Goal: Task Accomplishment & Management: Use online tool/utility

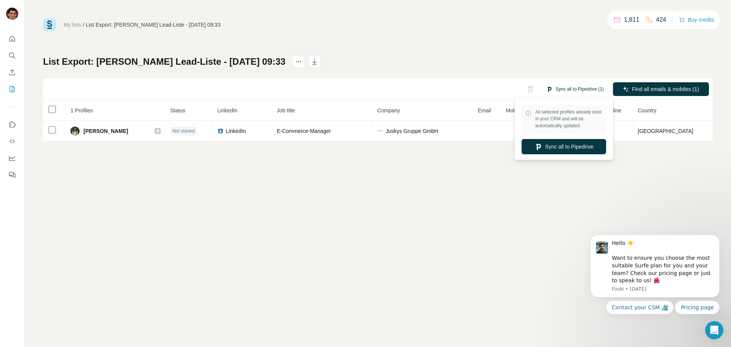
click at [570, 91] on button "Sync all to Pipedrive (1)" at bounding box center [575, 88] width 68 height 11
click at [566, 148] on button "Sync all to Pipedrive" at bounding box center [563, 146] width 84 height 15
click at [565, 151] on button "Sync all to Pipedrive" at bounding box center [563, 146] width 84 height 15
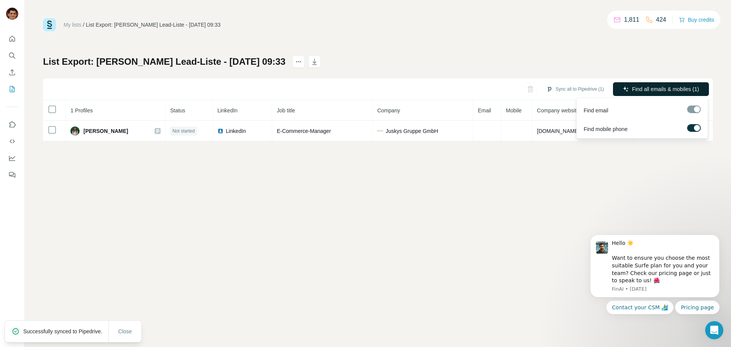
click at [634, 91] on span "Find all emails & mobiles (1)" at bounding box center [665, 89] width 67 height 8
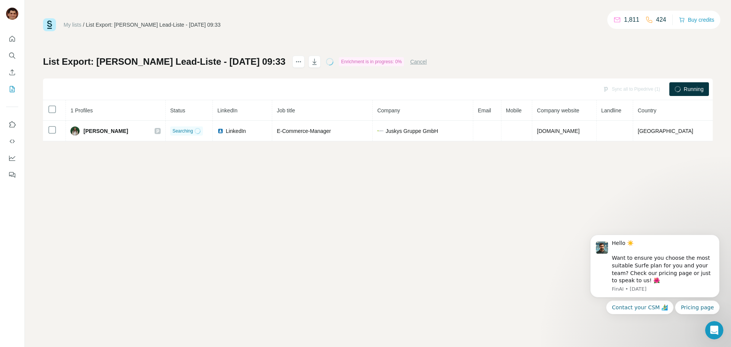
drag, startPoint x: 596, startPoint y: 195, endPoint x: 473, endPoint y: 170, distance: 125.4
click at [473, 170] on div "My lists / List Export: [PERSON_NAME] Lead-Liste - [DATE] 09:33 1,811 424 Buy c…" at bounding box center [378, 173] width 706 height 347
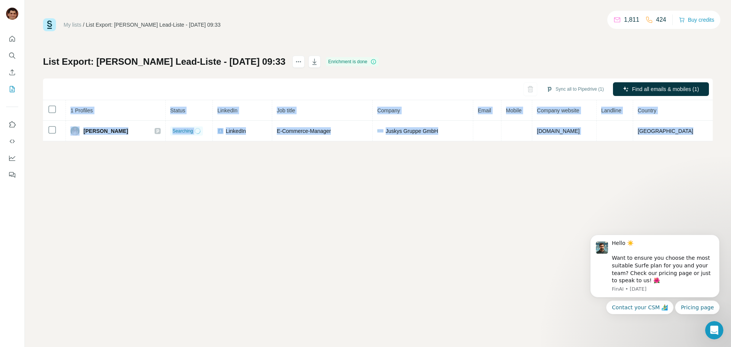
click at [473, 170] on div "My lists / List Export: [PERSON_NAME] Lead-Liste - [DATE] 09:33 1,811 424 Buy c…" at bounding box center [378, 173] width 706 height 347
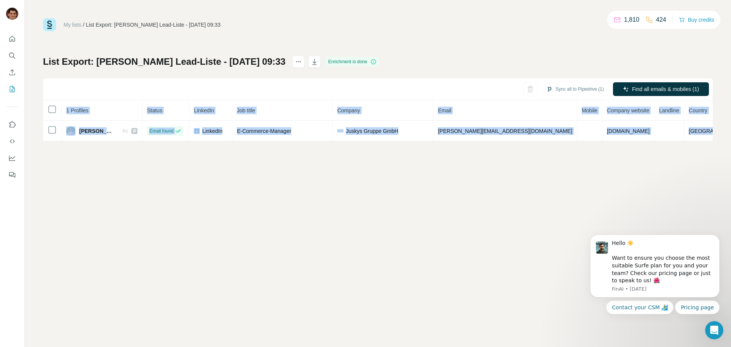
click at [473, 170] on div "My lists / List Export: [PERSON_NAME] Lead-Liste - [DATE] 09:33 1,810 424 Buy c…" at bounding box center [378, 173] width 706 height 347
click at [508, 153] on div "My lists / List Export: [PERSON_NAME] Lead-Liste - [DATE] 09:33 1,810 424 Buy c…" at bounding box center [378, 173] width 706 height 347
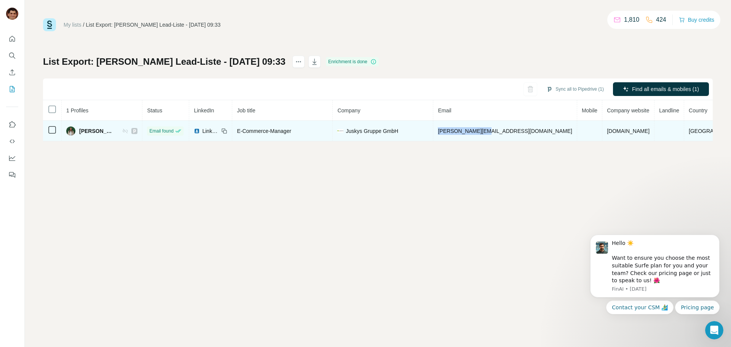
drag, startPoint x: 523, startPoint y: 128, endPoint x: 473, endPoint y: 134, distance: 50.6
click at [473, 133] on td "[PERSON_NAME][EMAIL_ADDRESS][DOMAIN_NAME]" at bounding box center [504, 131] width 143 height 21
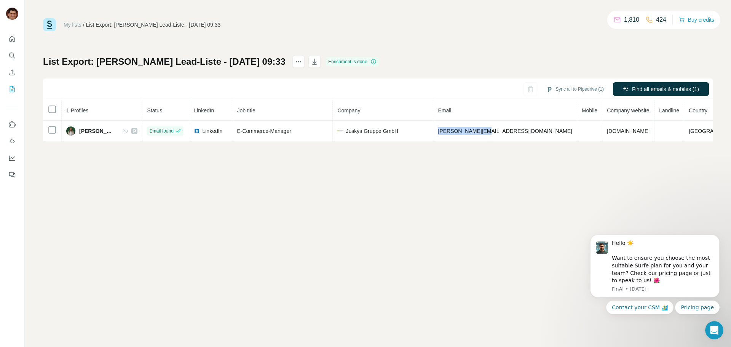
copy span "[PERSON_NAME][EMAIL_ADDRESS][DOMAIN_NAME]"
